Goal: Information Seeking & Learning: Find contact information

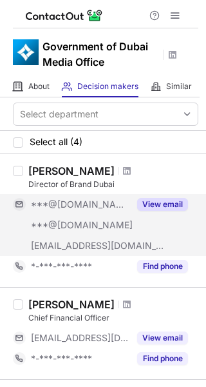
click at [161, 204] on button "View email" at bounding box center [162, 204] width 51 height 13
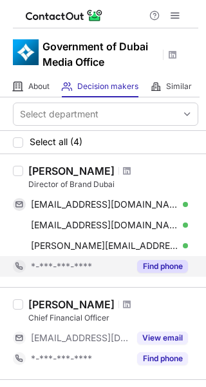
click at [159, 260] on button "Find phone" at bounding box center [162, 266] width 51 height 13
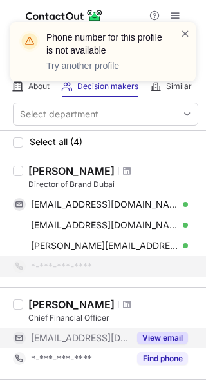
click at [161, 336] on button "View email" at bounding box center [162, 337] width 51 height 13
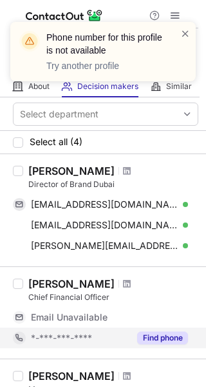
click at [165, 340] on button "Find phone" at bounding box center [162, 337] width 51 height 13
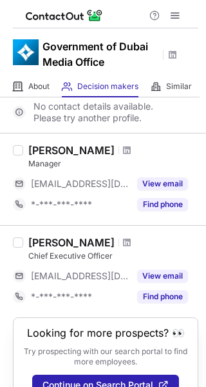
scroll to position [254, 0]
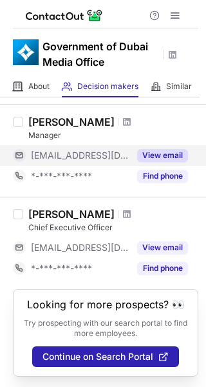
click at [164, 153] on button "View email" at bounding box center [162, 155] width 51 height 13
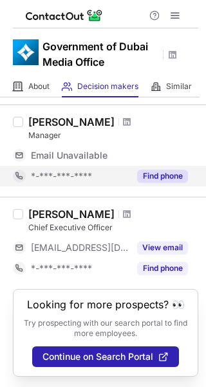
click at [166, 173] on button "Find phone" at bounding box center [162, 175] width 51 height 13
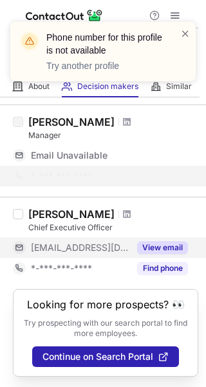
click at [149, 243] on button "View email" at bounding box center [162, 247] width 51 height 13
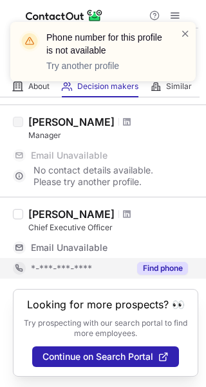
click at [148, 262] on button "Find phone" at bounding box center [162, 268] width 51 height 13
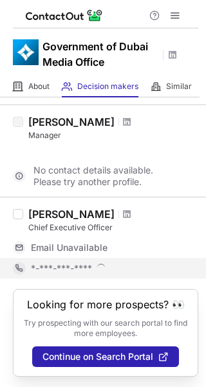
scroll to position [213, 0]
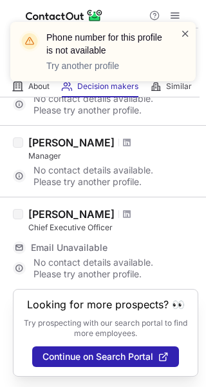
click at [184, 34] on span at bounding box center [185, 33] width 10 height 13
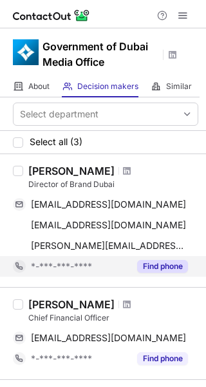
click at [152, 263] on button "Find phone" at bounding box center [162, 266] width 51 height 13
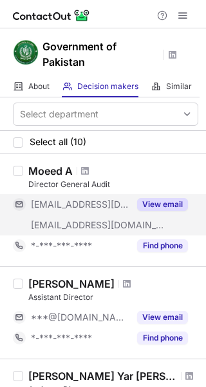
click at [175, 200] on button "View email" at bounding box center [162, 204] width 51 height 13
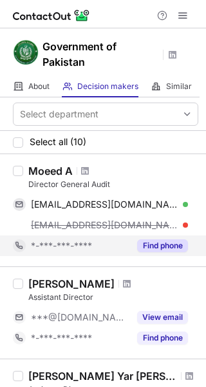
click at [169, 247] on button "Find phone" at bounding box center [162, 245] width 51 height 13
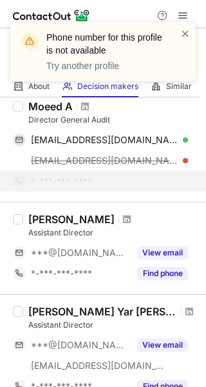
scroll to position [129, 0]
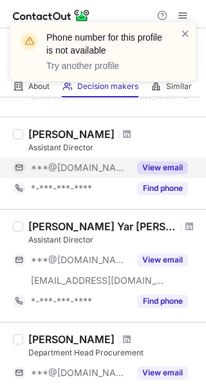
click at [159, 167] on button "View email" at bounding box center [162, 167] width 51 height 13
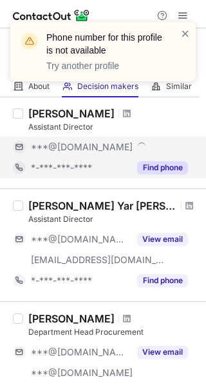
click at [157, 189] on div "Asfand Yar Jumani Assistant Director ***@yahoo.com ***@pakistan.gov.pk View ema…" at bounding box center [103, 244] width 206 height 113
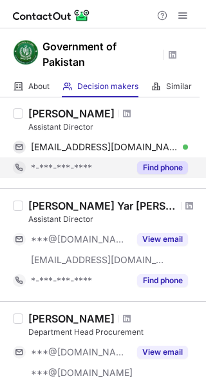
click at [160, 174] on div "Find phone" at bounding box center [159, 167] width 59 height 21
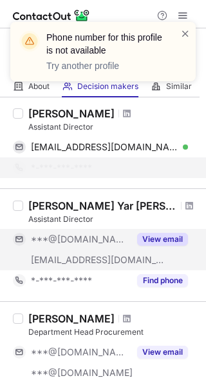
click at [155, 238] on button "View email" at bounding box center [162, 239] width 51 height 13
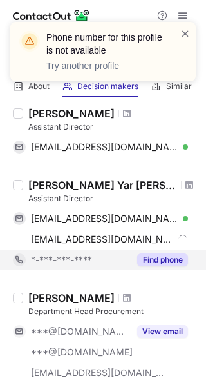
click at [153, 262] on button "Find phone" at bounding box center [162, 259] width 51 height 13
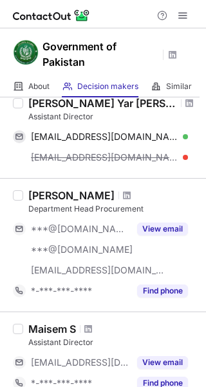
scroll to position [258, 0]
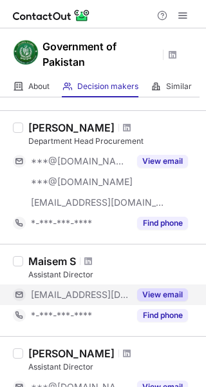
click at [149, 290] on button "View email" at bounding box center [162, 294] width 51 height 13
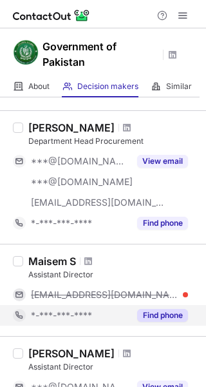
click at [156, 310] on button "Find phone" at bounding box center [162, 315] width 51 height 13
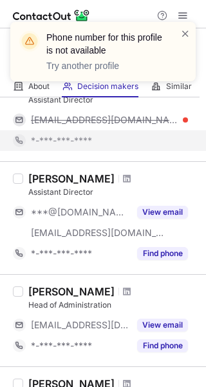
scroll to position [451, 0]
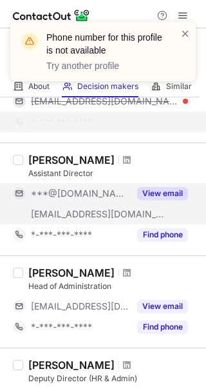
click at [162, 196] on button "View email" at bounding box center [162, 193] width 51 height 13
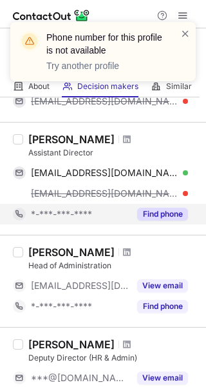
click at [164, 213] on button "Find phone" at bounding box center [162, 213] width 51 height 13
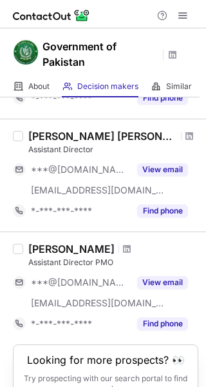
scroll to position [753, 0]
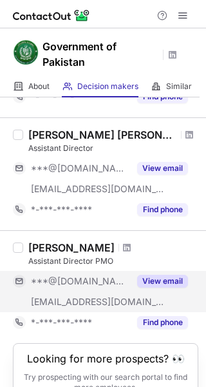
click at [162, 280] on button "View email" at bounding box center [162, 281] width 51 height 13
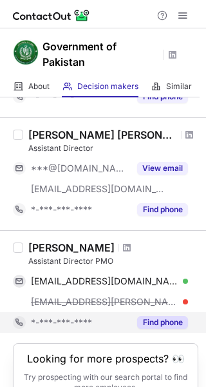
click at [149, 322] on button "Find phone" at bounding box center [162, 322] width 51 height 13
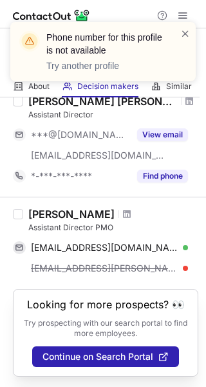
scroll to position [786, 0]
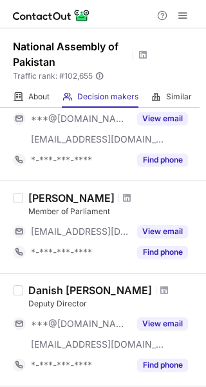
scroll to position [80, 0]
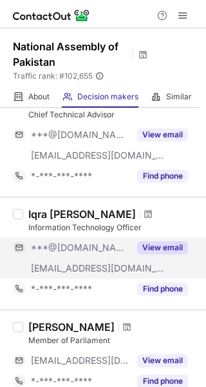
click at [159, 246] on button "View email" at bounding box center [162, 247] width 51 height 13
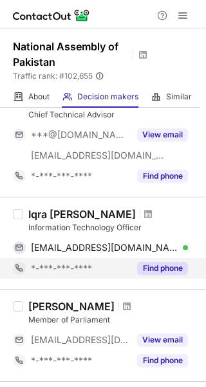
click at [162, 262] on button "Find phone" at bounding box center [162, 268] width 51 height 13
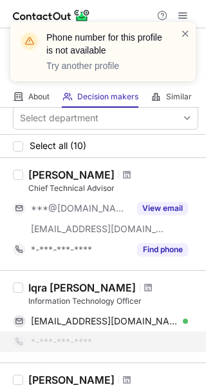
scroll to position [0, 0]
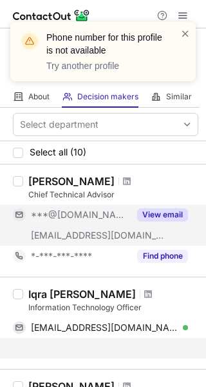
click at [155, 213] on button "View email" at bounding box center [162, 214] width 51 height 13
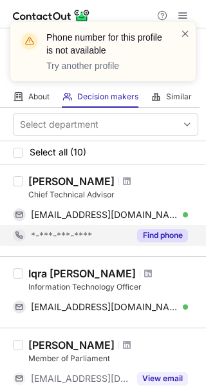
click at [163, 236] on button "Find phone" at bounding box center [162, 235] width 51 height 13
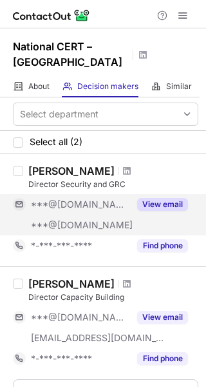
click at [166, 199] on button "View email" at bounding box center [162, 204] width 51 height 13
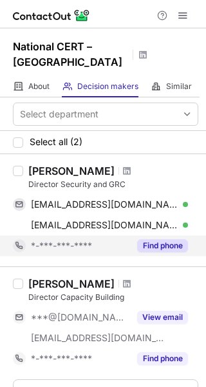
click at [161, 243] on button "Find phone" at bounding box center [162, 245] width 51 height 13
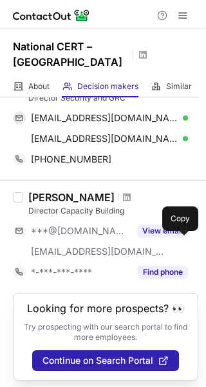
scroll to position [90, 0]
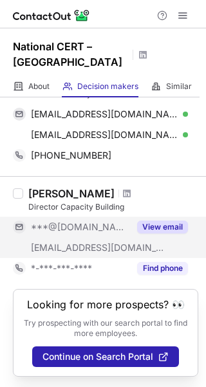
click at [158, 229] on button "View email" at bounding box center [162, 226] width 51 height 13
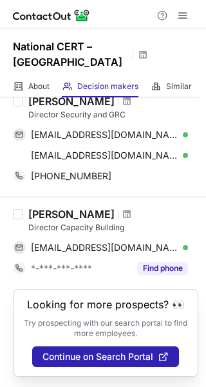
scroll to position [70, 0]
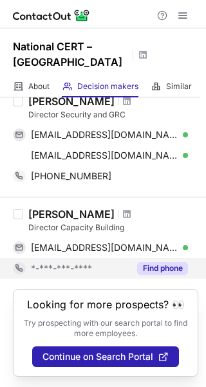
click at [164, 264] on button "Find phone" at bounding box center [162, 268] width 51 height 13
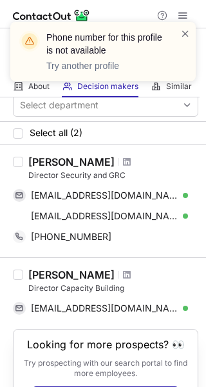
scroll to position [0, 0]
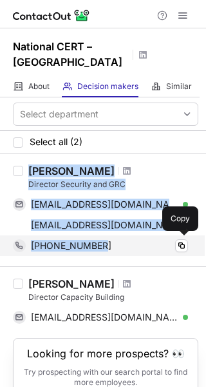
drag, startPoint x: 30, startPoint y: 169, endPoint x: 118, endPoint y: 240, distance: 113.2
click at [118, 240] on div "Mehreen Afzal Director Security and GRC mehreeninfosec@gmail.com Verified Copy …" at bounding box center [110, 210] width 175 height 92
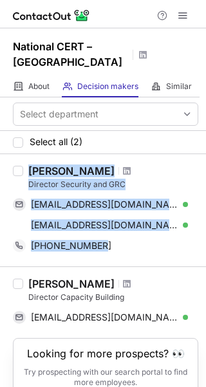
copy div "Mehreen Afzal Director Security and GRC mehreeninfosec@gmail.com Verified Copy …"
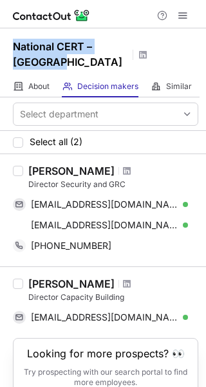
drag, startPoint x: 15, startPoint y: 44, endPoint x: 64, endPoint y: 62, distance: 51.6
click at [64, 62] on h1 "National CERT – Pakistan" at bounding box center [71, 54] width 116 height 31
copy h1 "National CERT – Pakistan"
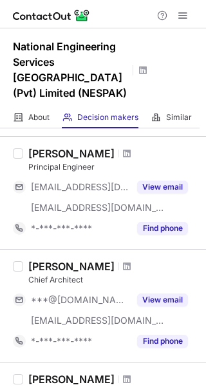
scroll to position [987, 0]
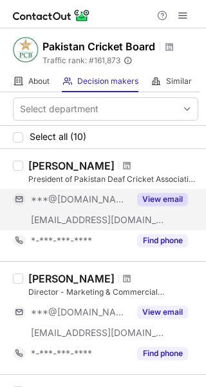
click at [160, 198] on button "View email" at bounding box center [162, 199] width 51 height 13
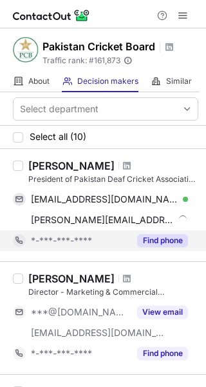
click at [159, 236] on button "Find phone" at bounding box center [162, 240] width 51 height 13
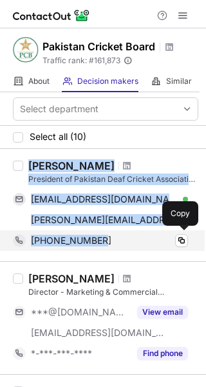
drag, startPoint x: 29, startPoint y: 163, endPoint x: 111, endPoint y: 240, distance: 112.6
click at [111, 240] on div "Irfan Miraj President of Pakistan Deaf Cricket Association Affiliated with PCB …" at bounding box center [110, 205] width 175 height 92
copy div "Irfan Miraj President of Pakistan Deaf Cricket Association Affiliated with PCB …"
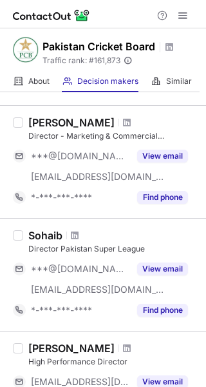
scroll to position [193, 0]
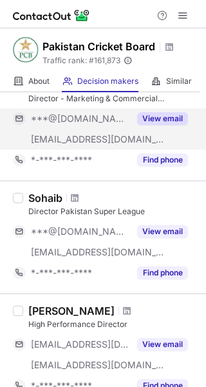
click at [157, 118] on button "View email" at bounding box center [162, 118] width 51 height 13
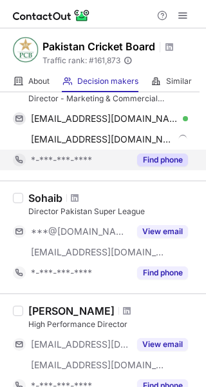
click at [162, 158] on button "Find phone" at bounding box center [162, 159] width 51 height 13
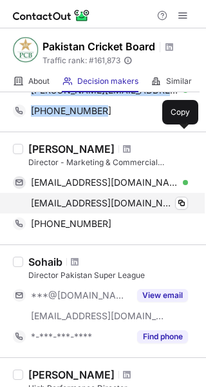
scroll to position [129, 0]
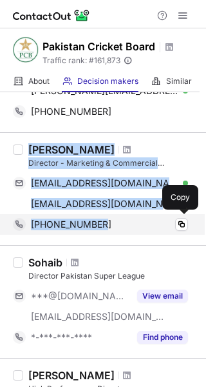
drag, startPoint x: 30, startPoint y: 149, endPoint x: 121, endPoint y: 219, distance: 115.4
click at [121, 219] on div "Usman Waheed Director - Marketing & Commercial departments ozmen70@gmail.com Ve…" at bounding box center [110, 189] width 175 height 92
copy div "Usman Waheed Director - Marketing & Commercial departments ozmen70@gmail.com Ve…"
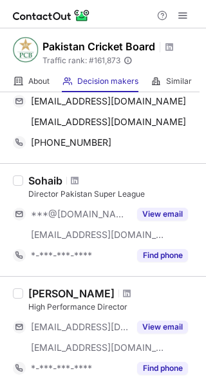
scroll to position [193, 0]
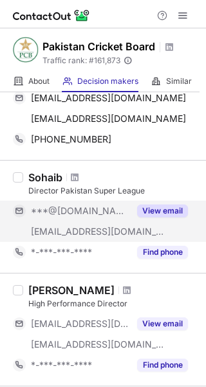
click at [157, 206] on button "View email" at bounding box center [162, 210] width 51 height 13
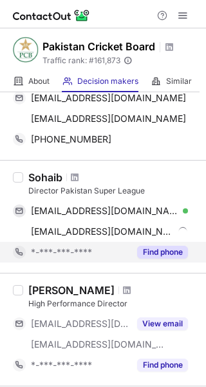
click at [155, 248] on button "Find phone" at bounding box center [162, 252] width 51 height 13
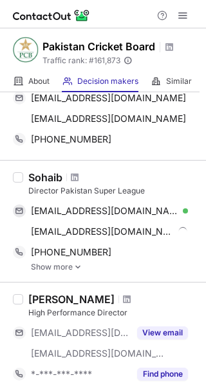
click at [43, 268] on link "Show more" at bounding box center [115, 266] width 168 height 9
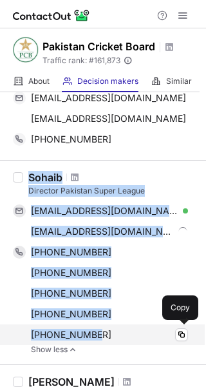
drag, startPoint x: 30, startPoint y: 178, endPoint x: 106, endPoint y: 327, distance: 167.1
click at [106, 327] on div "Sohaib Director Pakistan Super League sohaib.sheikh@hotmail.com Verified Copy s…" at bounding box center [110, 262] width 175 height 183
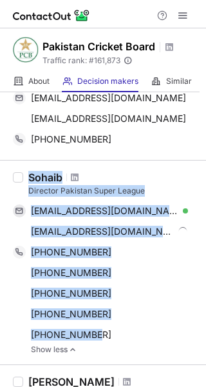
copy div "Sohaib Director Pakistan Super League sohaib.sheikh@hotmail.com Verified Copy s…"
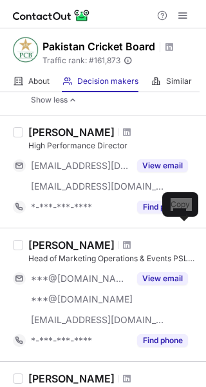
scroll to position [451, 0]
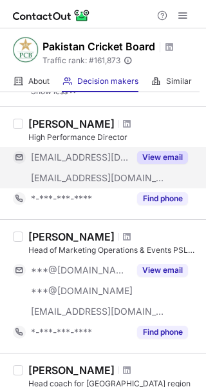
click at [170, 158] on button "View email" at bounding box center [162, 157] width 51 height 13
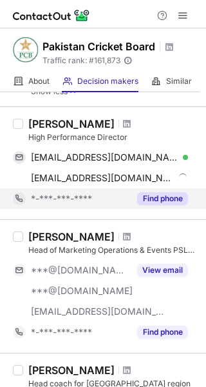
click at [164, 194] on button "Find phone" at bounding box center [162, 198] width 51 height 13
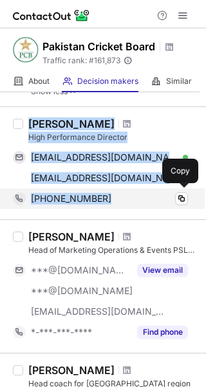
drag, startPoint x: 32, startPoint y: 120, endPoint x: 118, endPoint y: 204, distance: 120.8
click at [118, 204] on div "Nadeem Khan High Performance Director muhammadnadeem@btinternet.com Verified Co…" at bounding box center [110, 163] width 175 height 92
copy div "Nadeem Khan High Performance Director muhammadnadeem@btinternet.com Verified Co…"
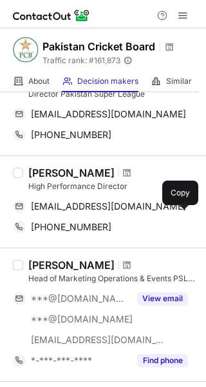
scroll to position [322, 0]
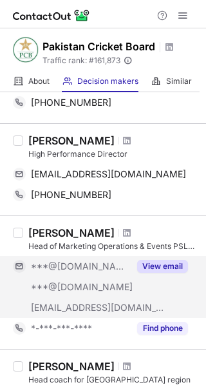
click at [171, 266] on button "View email" at bounding box center [162, 266] width 51 height 13
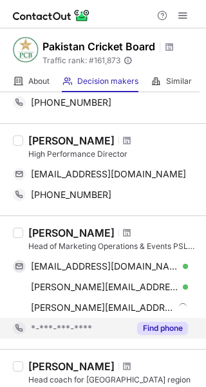
click at [162, 325] on button "Find phone" at bounding box center [162, 328] width 51 height 13
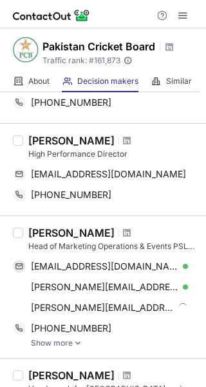
click at [46, 342] on link "Show more" at bounding box center [115, 342] width 168 height 9
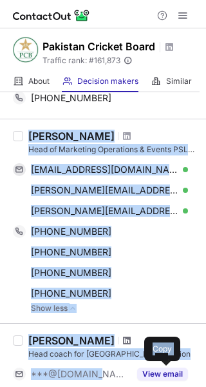
scroll to position [421, 0]
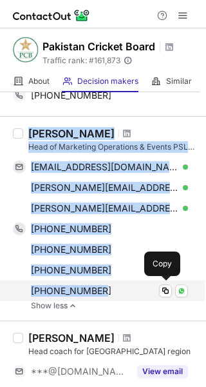
drag, startPoint x: 28, startPoint y: 233, endPoint x: 105, endPoint y: 289, distance: 95.0
click at [105, 289] on div "Salman Mesud Head of Marketing Operations & Events PSL (Pakistan Super League) …" at bounding box center [110, 218] width 175 height 183
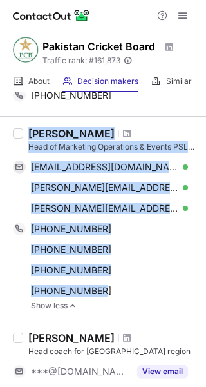
copy div "Salman Mesud Head of Marketing Operations & Events PSL (Pakistan Super League) …"
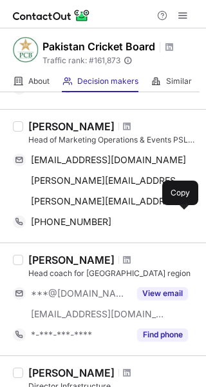
scroll to position [451, 0]
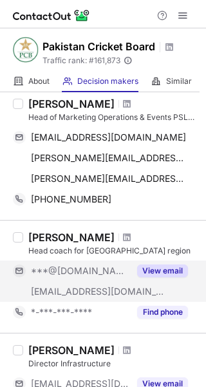
click at [157, 270] on button "View email" at bounding box center [162, 270] width 51 height 13
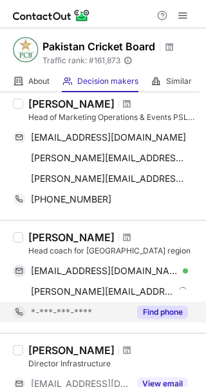
click at [164, 311] on button "Find phone" at bounding box center [162, 311] width 51 height 13
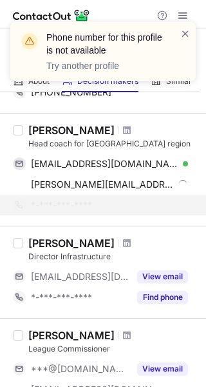
scroll to position [580, 0]
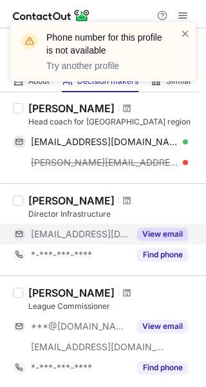
click at [162, 232] on button "View email" at bounding box center [162, 233] width 51 height 13
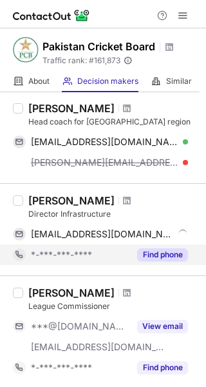
click at [160, 253] on button "Find phone" at bounding box center [162, 254] width 51 height 13
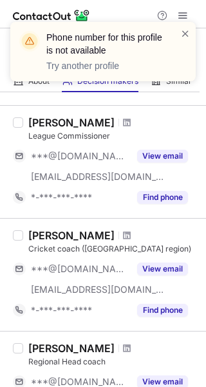
scroll to position [688, 0]
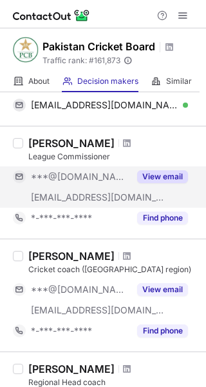
click at [154, 180] on button "View email" at bounding box center [162, 176] width 51 height 13
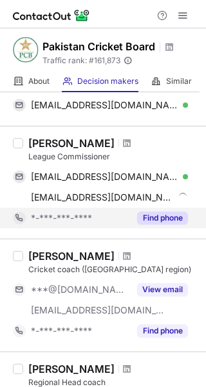
click at [164, 218] on button "Find phone" at bounding box center [162, 217] width 51 height 13
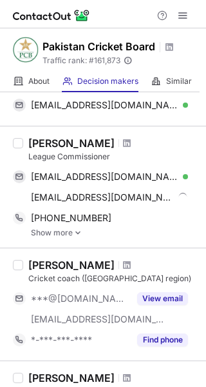
click at [60, 232] on link "Show more" at bounding box center [115, 232] width 168 height 9
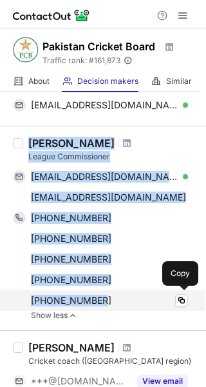
drag, startPoint x: 30, startPoint y: 141, endPoint x: 126, endPoint y: 299, distance: 184.8
click at [126, 299] on div "Naila Bhatti League Commissioner nailabhatti61@gmail.com Verified Copy naila.bh…" at bounding box center [110, 228] width 175 height 183
copy div "Naila Bhatti League Commissioner nailabhatti61@gmail.com Verified Copy naila.bh…"
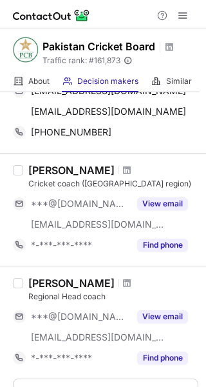
scroll to position [838, 0]
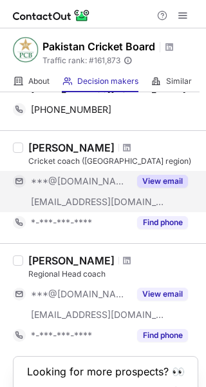
click at [174, 184] on button "View email" at bounding box center [162, 181] width 51 height 13
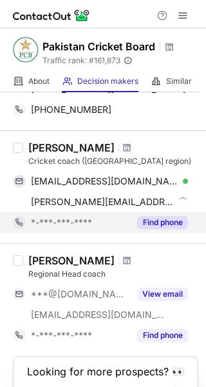
click at [166, 218] on button "Find phone" at bounding box center [162, 222] width 51 height 13
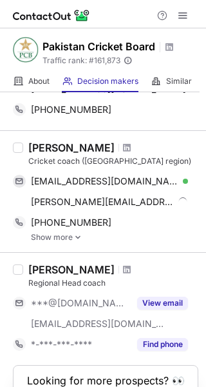
click at [64, 233] on link "Show more" at bounding box center [115, 237] width 168 height 9
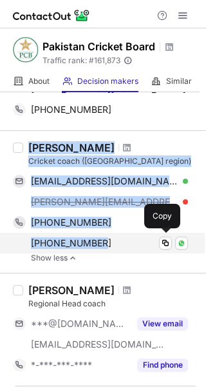
drag, startPoint x: 32, startPoint y: 145, endPoint x: 111, endPoint y: 246, distance: 128.0
click at [111, 246] on div "[PERSON_NAME] Cricket coach ([GEOGRAPHIC_DATA] region) [EMAIL_ADDRESS][DOMAIN_N…" at bounding box center [110, 201] width 175 height 121
copy div "[PERSON_NAME] Cricket coach ([GEOGRAPHIC_DATA] region) [EMAIL_ADDRESS][DOMAIN_N…"
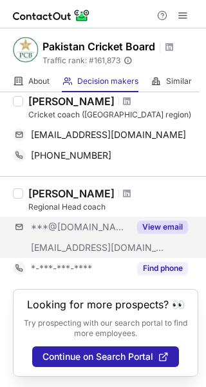
scroll to position [884, 0]
click at [171, 224] on button "View email" at bounding box center [162, 226] width 51 height 13
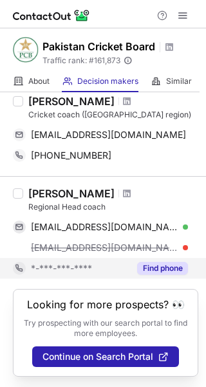
click at [160, 264] on button "Find phone" at bounding box center [162, 268] width 51 height 13
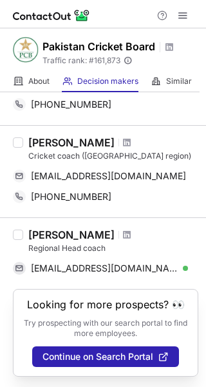
scroll to position [843, 0]
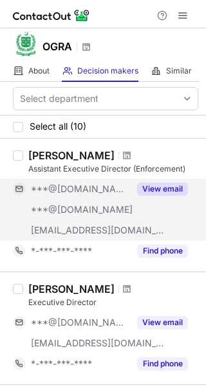
click at [171, 185] on button "View email" at bounding box center [162, 188] width 51 height 13
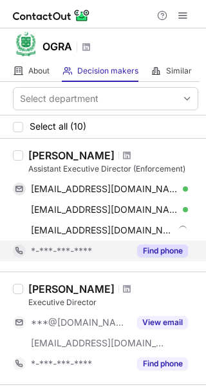
click at [146, 250] on button "Find phone" at bounding box center [162, 250] width 51 height 13
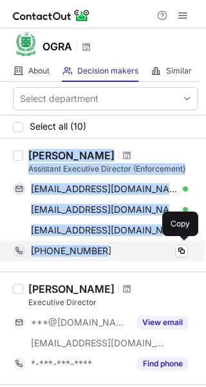
drag, startPoint x: 30, startPoint y: 155, endPoint x: 121, endPoint y: 245, distance: 128.0
click at [121, 245] on div "Aadil Naveed Assistant Executive Director (Enforcement) eeaadil@gmail.com Verif…" at bounding box center [110, 205] width 175 height 112
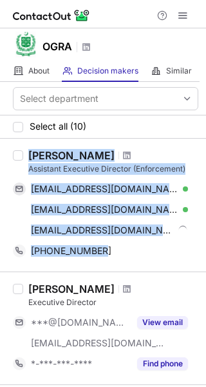
copy div "Aadil Naveed Assistant Executive Director (Enforcement) eeaadil@gmail.com Verif…"
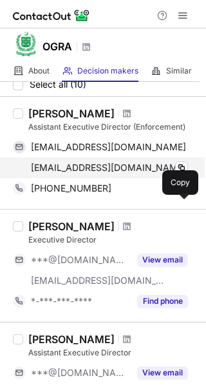
scroll to position [64, 0]
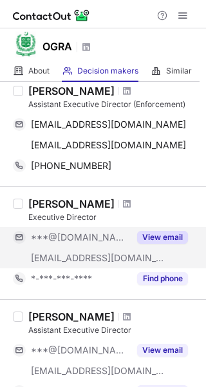
click at [149, 236] on button "View email" at bounding box center [162, 237] width 51 height 13
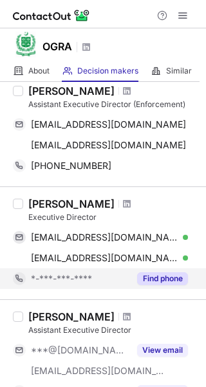
click at [154, 278] on button "Find phone" at bounding box center [162, 278] width 51 height 13
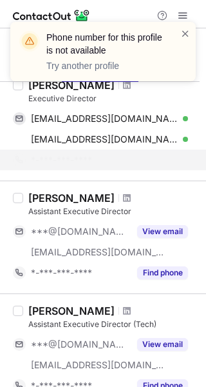
scroll to position [258, 0]
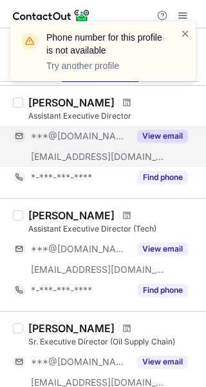
click at [164, 132] on button "View email" at bounding box center [162, 136] width 51 height 13
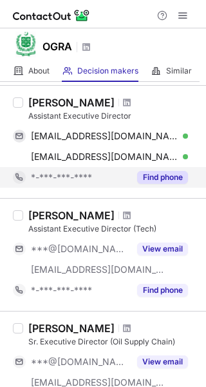
click at [165, 177] on button "Find phone" at bounding box center [162, 177] width 51 height 13
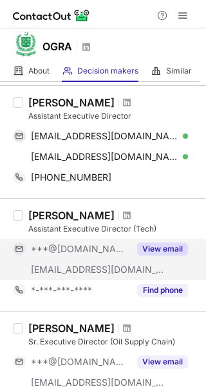
click at [144, 244] on button "View email" at bounding box center [162, 248] width 51 height 13
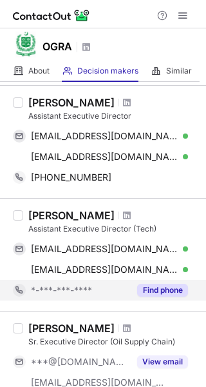
click at [153, 286] on button "Find phone" at bounding box center [162, 290] width 51 height 13
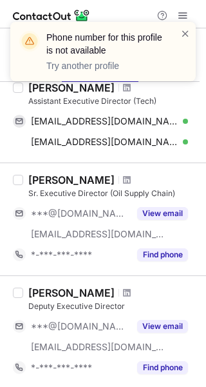
scroll to position [387, 0]
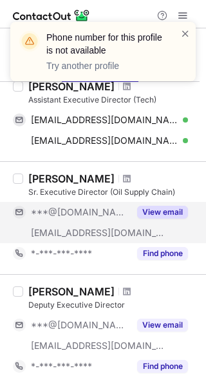
click at [159, 204] on div "View email" at bounding box center [159, 212] width 59 height 21
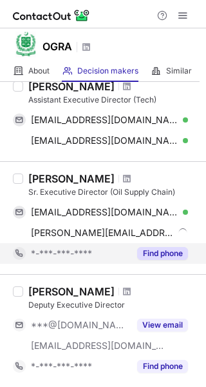
click at [155, 254] on button "Find phone" at bounding box center [162, 253] width 51 height 13
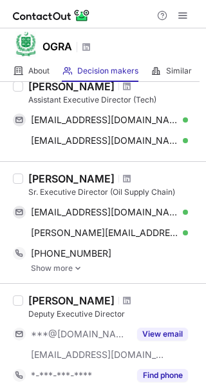
click at [54, 264] on link "Show more" at bounding box center [115, 268] width 168 height 9
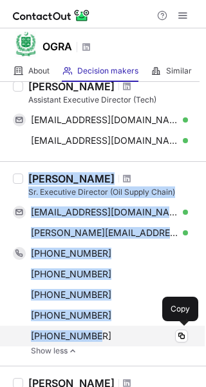
drag, startPoint x: 32, startPoint y: 175, endPoint x: 97, endPoint y: 331, distance: 168.4
click at [97, 331] on div "Atif Sajjad Sr. Executive Director (Oil Supply Chain) atifsajjad@gmail.com Veri…" at bounding box center [110, 263] width 175 height 183
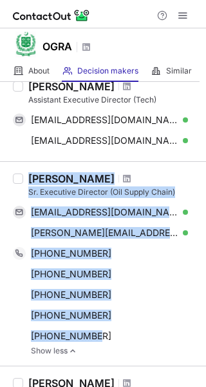
copy div "Atif Sajjad Sr. Executive Director (Oil Supply Chain) atifsajjad@gmail.com Veri…"
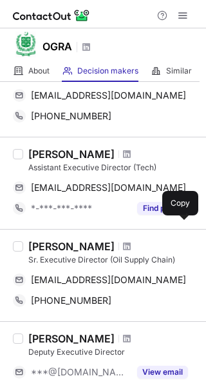
scroll to position [322, 0]
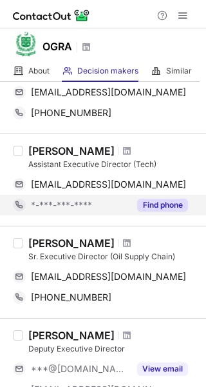
click at [151, 200] on button "Find phone" at bounding box center [162, 204] width 51 height 13
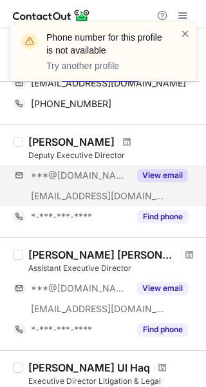
scroll to position [495, 0]
click at [153, 178] on button "View email" at bounding box center [162, 175] width 51 height 13
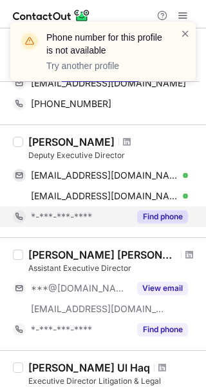
click at [157, 214] on button "Find phone" at bounding box center [162, 216] width 51 height 13
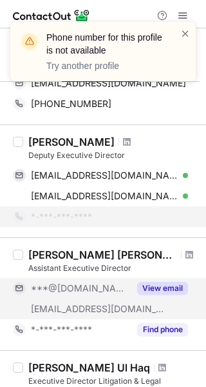
click at [155, 285] on button "View email" at bounding box center [162, 288] width 51 height 13
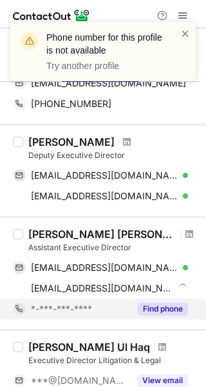
click at [159, 309] on button "Find phone" at bounding box center [162, 308] width 51 height 13
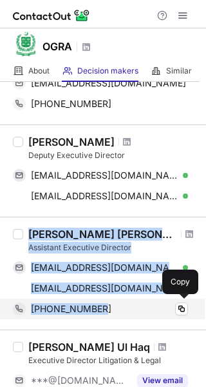
drag, startPoint x: 30, startPoint y: 231, endPoint x: 119, endPoint y: 305, distance: 115.7
click at [119, 305] on div "Muhammad Abdul Qadeem Khan Assistant Executive Director qadeemkhan1993@yahoo.co…" at bounding box center [110, 273] width 175 height 92
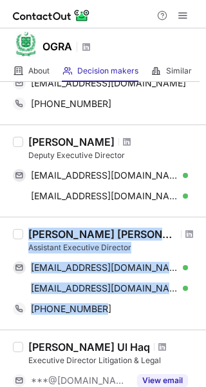
copy div "Muhammad Abdul Qadeem Khan Assistant Executive Director qadeemkhan1993@yahoo.co…"
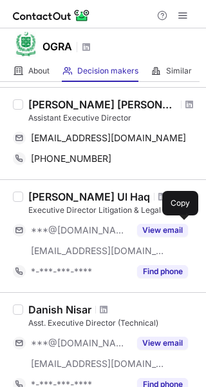
scroll to position [580, 0]
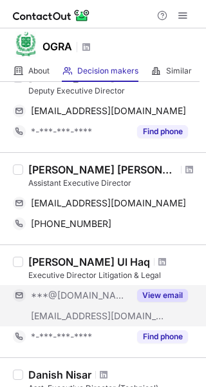
click at [152, 294] on button "View email" at bounding box center [162, 295] width 51 height 13
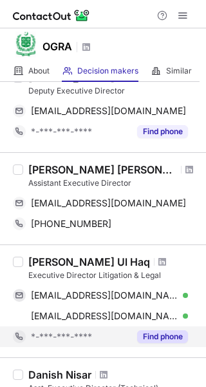
click at [157, 333] on button "Find phone" at bounding box center [162, 336] width 51 height 13
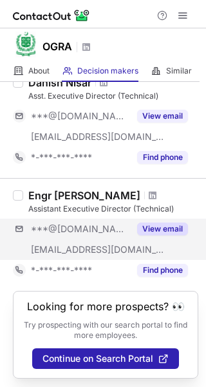
scroll to position [853, 0]
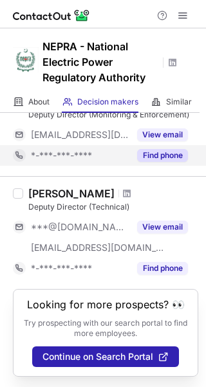
scroll to position [366, 0]
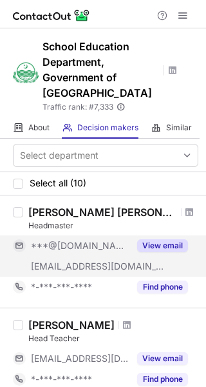
click at [156, 239] on button "View email" at bounding box center [162, 245] width 51 height 13
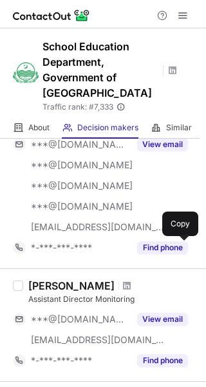
scroll to position [709, 0]
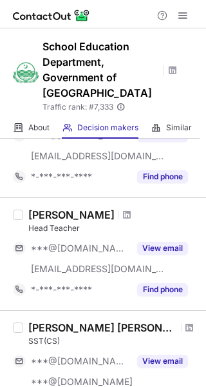
scroll to position [1039, 0]
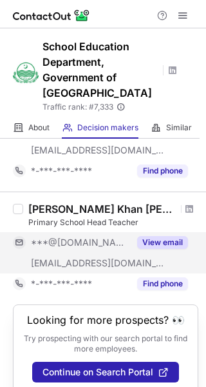
click at [159, 236] on button "View email" at bounding box center [162, 242] width 51 height 13
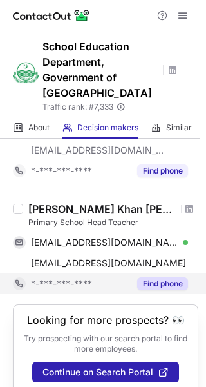
click at [156, 277] on button "Find phone" at bounding box center [162, 283] width 51 height 13
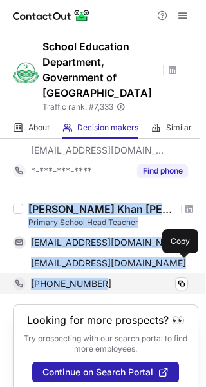
drag, startPoint x: 32, startPoint y: 191, endPoint x: 113, endPoint y: 267, distance: 111.3
click at [113, 267] on div "Mehran Hassan Khan Niazi Primary School Head Teacher mehranniazai@gmail.com Ver…" at bounding box center [110, 248] width 175 height 92
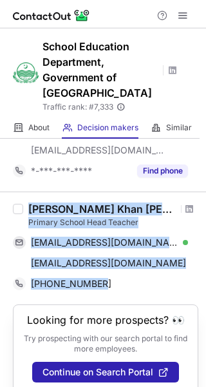
copy div "Mehran Hassan Khan Niazi Primary School Head Teacher mehranniazai@gmail.com Ver…"
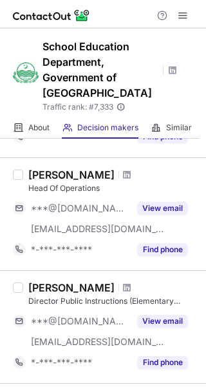
scroll to position [825, 0]
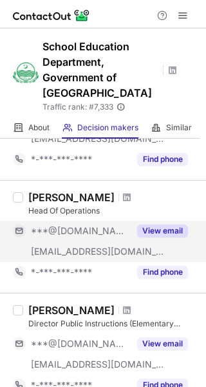
click at [158, 224] on button "View email" at bounding box center [162, 230] width 51 height 13
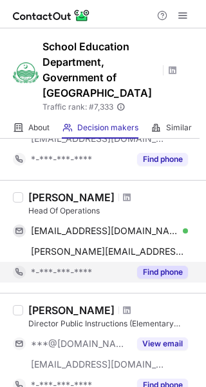
click at [159, 265] on button "Find phone" at bounding box center [162, 271] width 51 height 13
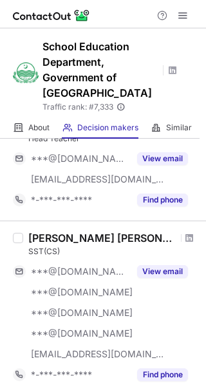
scroll to position [374, 0]
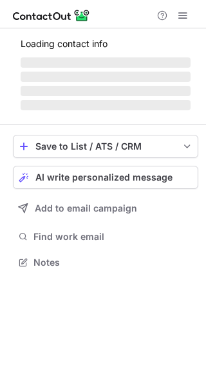
scroll to position [238, 206]
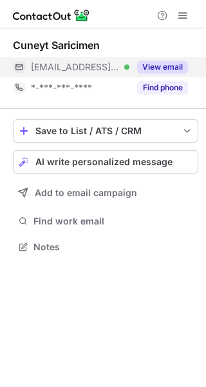
click at [162, 65] on button "View email" at bounding box center [162, 67] width 51 height 13
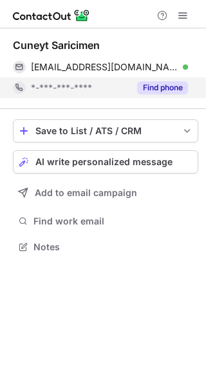
click at [160, 86] on button "Find phone" at bounding box center [162, 87] width 51 height 13
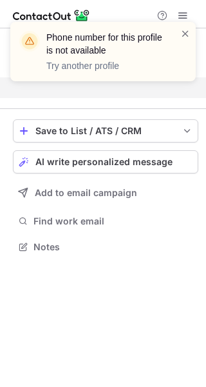
scroll to position [217, 206]
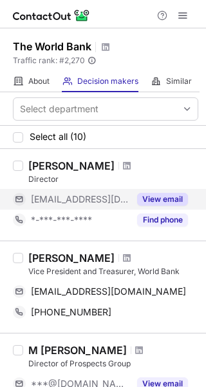
click at [153, 195] on button "View email" at bounding box center [162, 199] width 51 height 13
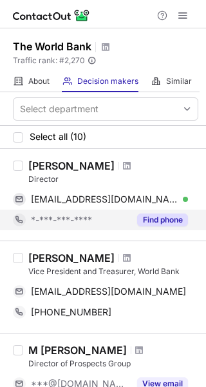
click at [164, 217] on button "Find phone" at bounding box center [162, 219] width 51 height 13
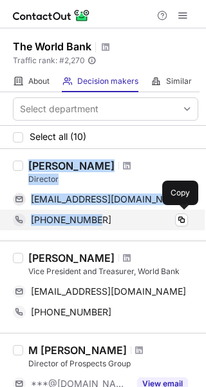
drag, startPoint x: 30, startPoint y: 162, endPoint x: 106, endPoint y: 220, distance: 96.0
click at [106, 220] on div "[PERSON_NAME] Director [EMAIL_ADDRESS][DOMAIN_NAME] Verified Copy [PHONE_NUMBER…" at bounding box center [110, 194] width 175 height 71
copy div "[PERSON_NAME] Director [EMAIL_ADDRESS][DOMAIN_NAME] Verified Copy [PHONE_NUMBER]"
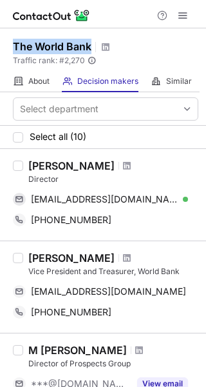
drag, startPoint x: 14, startPoint y: 44, endPoint x: 95, endPoint y: 45, distance: 80.6
click at [95, 45] on div "The World Bank" at bounding box center [62, 47] width 98 height 17
copy h1 "The World Bank"
drag, startPoint x: 30, startPoint y: 162, endPoint x: 137, endPoint y: 164, distance: 107.0
click at [115, 164] on div "[PERSON_NAME]" at bounding box center [71, 165] width 86 height 13
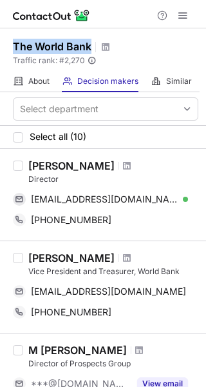
copy div "[PERSON_NAME]"
